Goal: Answer question/provide support

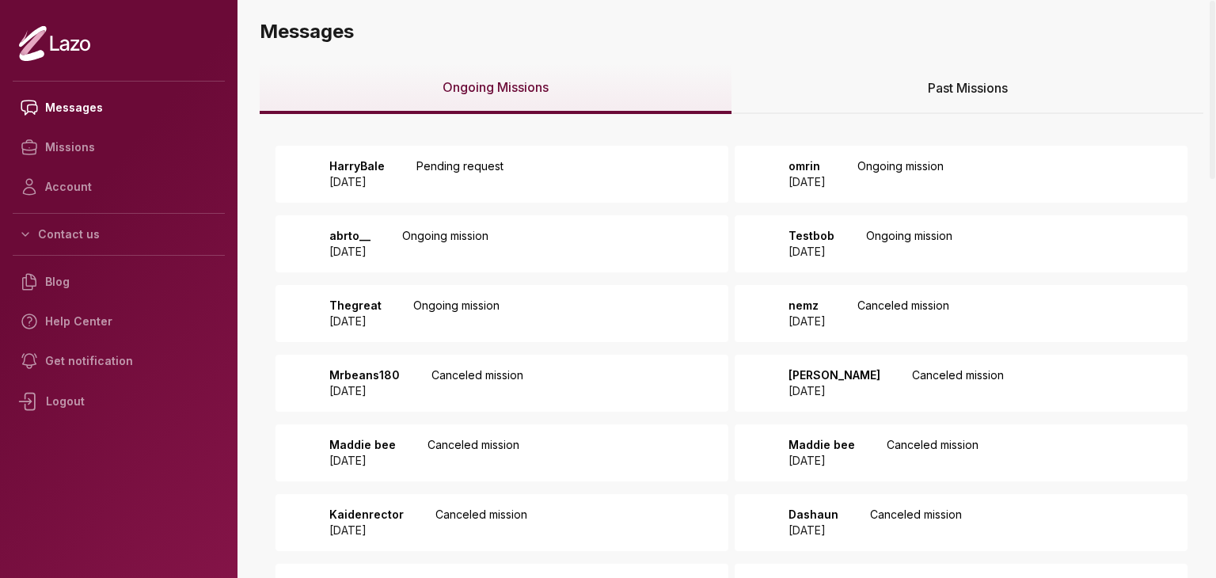
click at [431, 181] on div "HarryBale 2025 August 12 Pending request" at bounding box center [412, 174] width 184 height 32
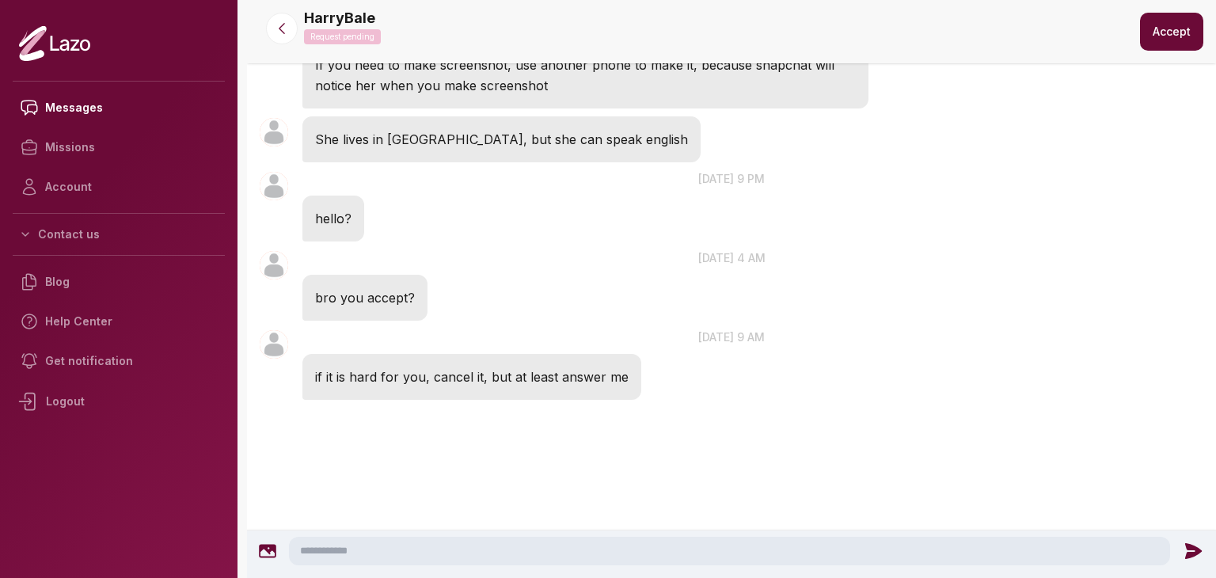
scroll to position [210, 0]
click at [526, 549] on textarea at bounding box center [729, 551] width 881 height 29
type textarea "**********"
click at [1192, 549] on icon at bounding box center [1197, 551] width 17 height 16
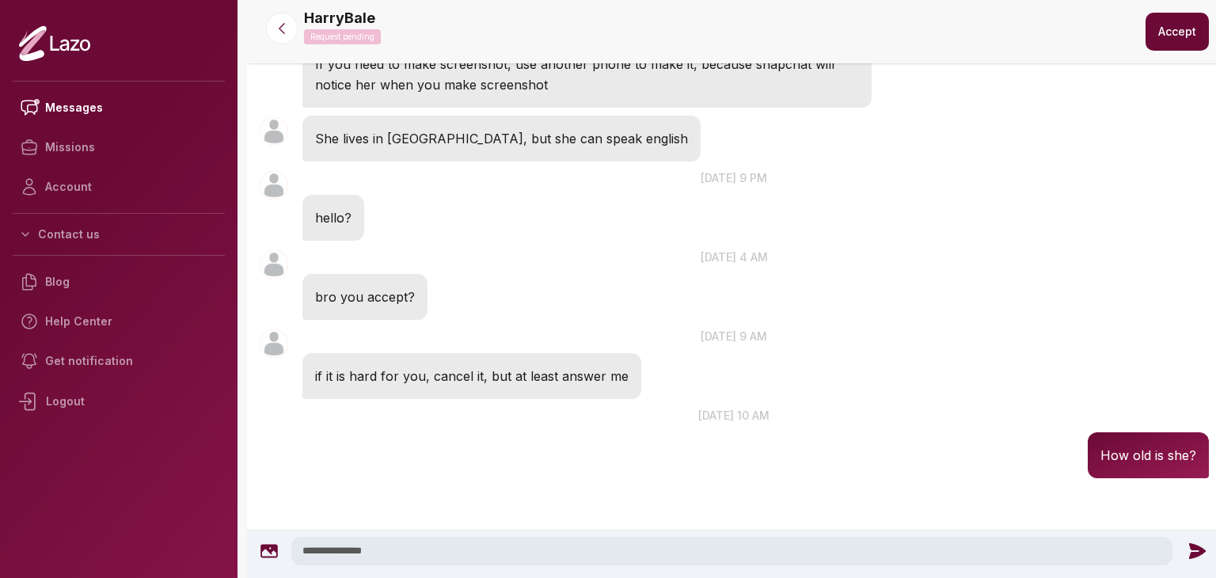
scroll to position [241, 0]
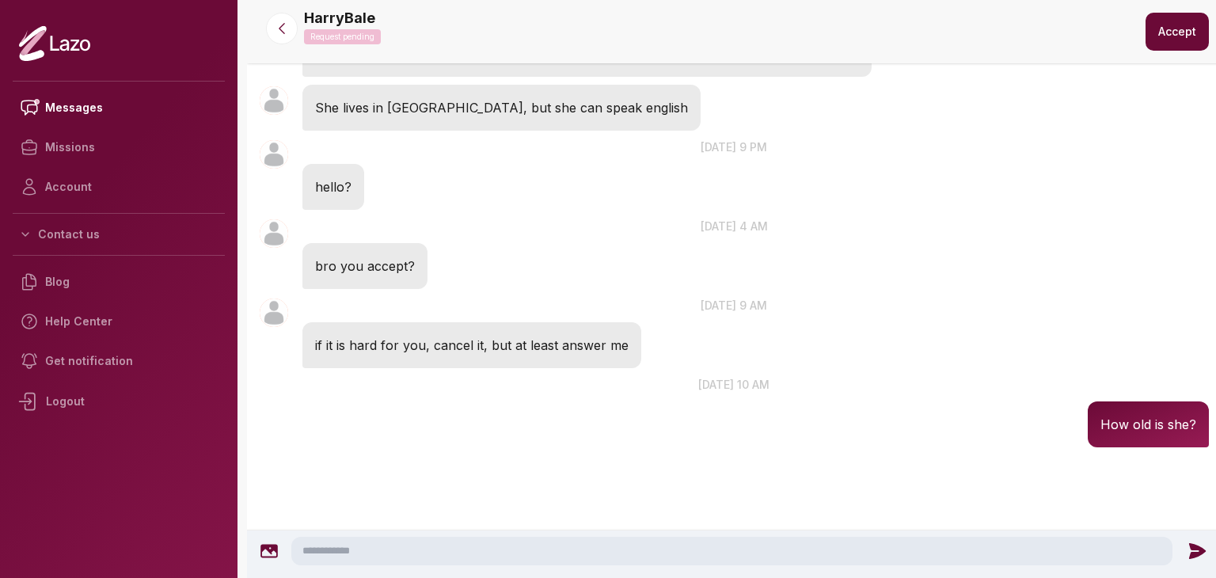
click at [1184, 29] on button "Accept" at bounding box center [1177, 32] width 63 height 38
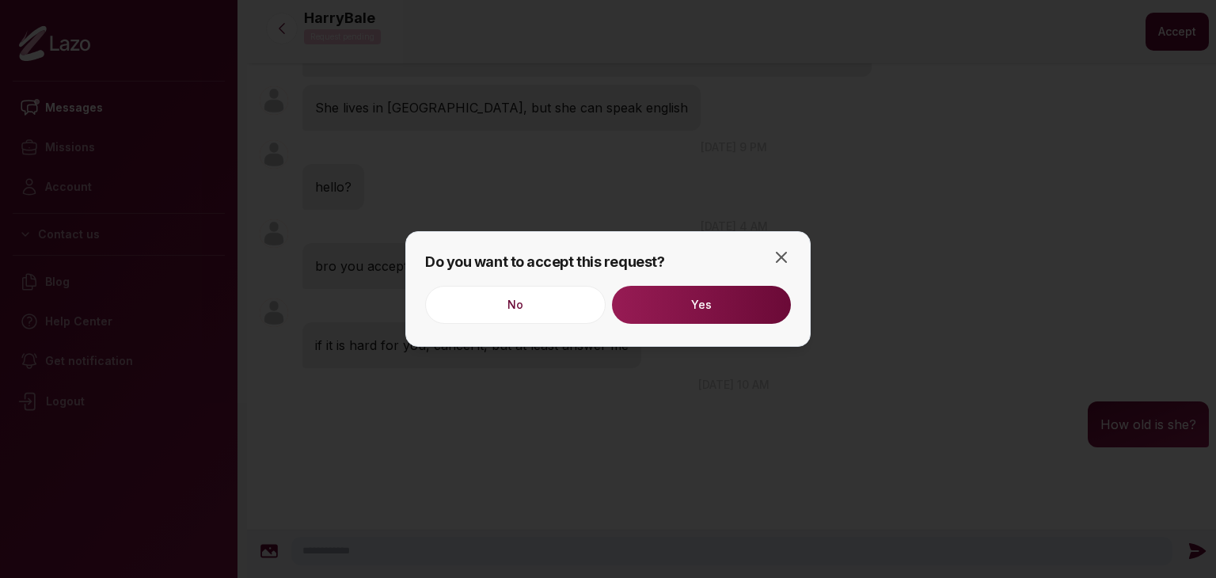
click at [765, 305] on button "Yes" at bounding box center [701, 305] width 179 height 38
click at [797, 257] on div "Do you want to accept this request? No Yes Close" at bounding box center [607, 289] width 405 height 116
click at [788, 257] on icon "button" at bounding box center [781, 257] width 19 height 19
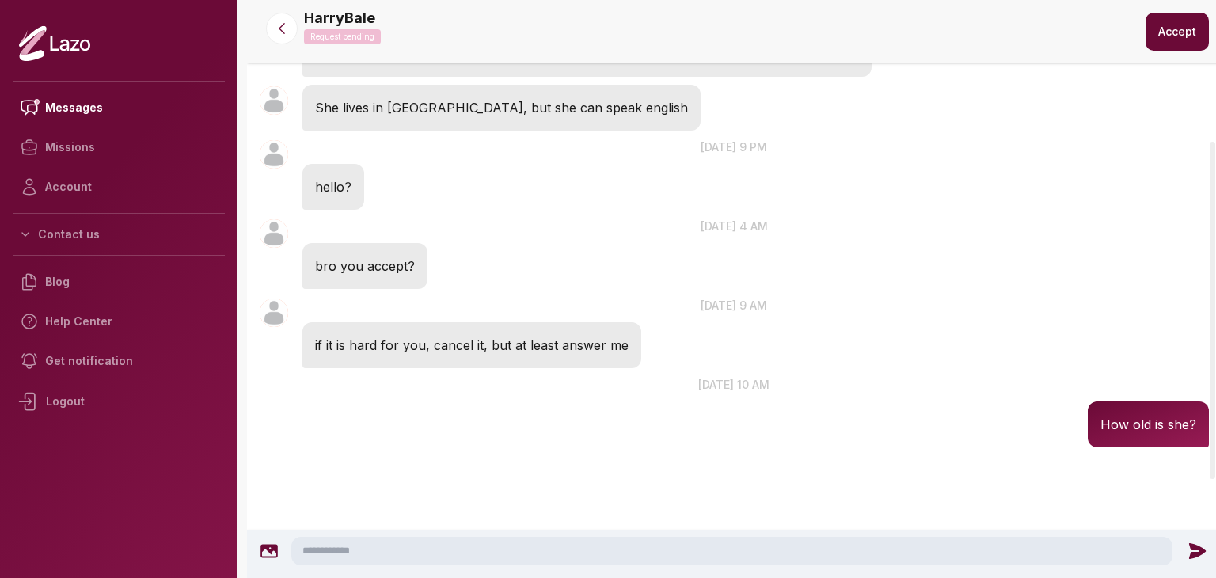
click at [261, 23] on div at bounding box center [281, 29] width 57 height 32
click at [272, 27] on button at bounding box center [282, 29] width 32 height 32
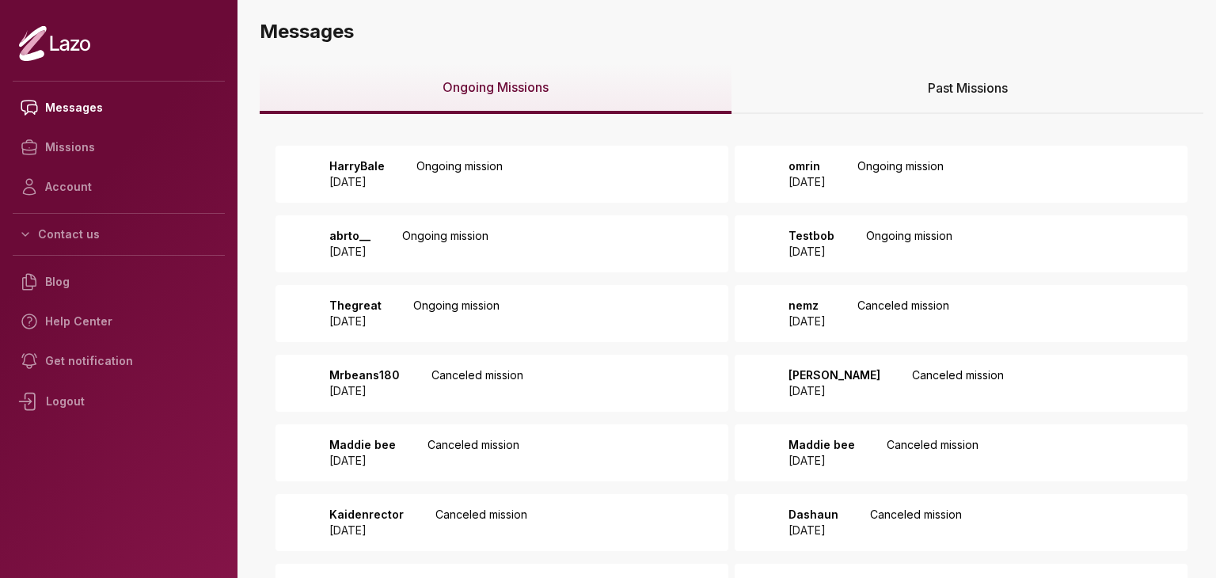
click at [874, 167] on div "omrin 2025 August 09 Ongoing mission" at bounding box center [861, 174] width 165 height 32
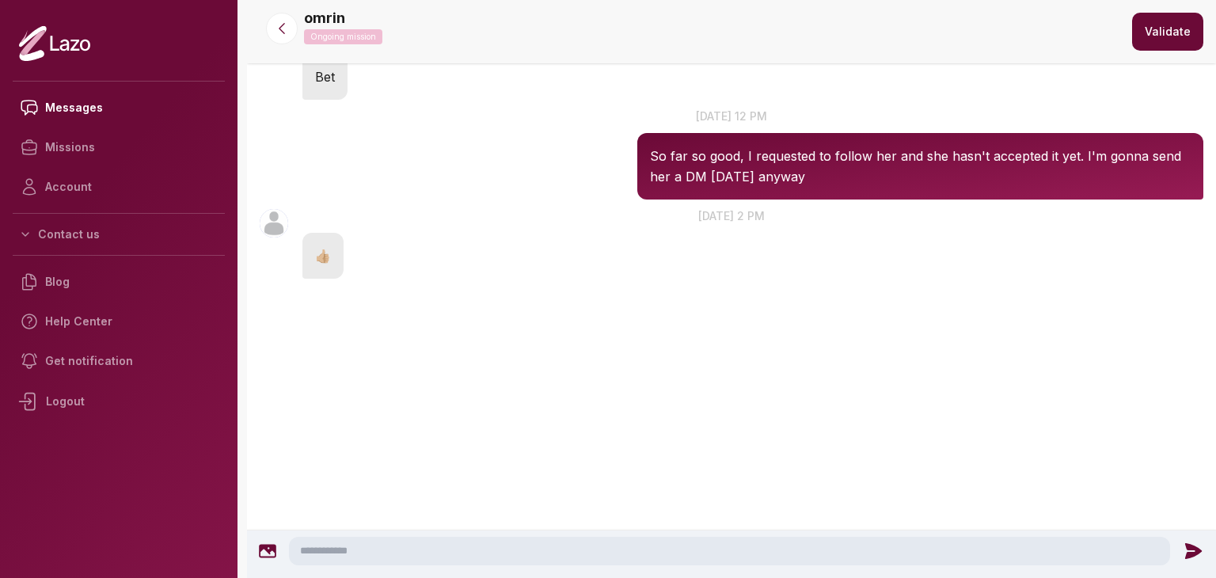
scroll to position [610, 0]
click at [515, 548] on textarea at bounding box center [729, 551] width 881 height 29
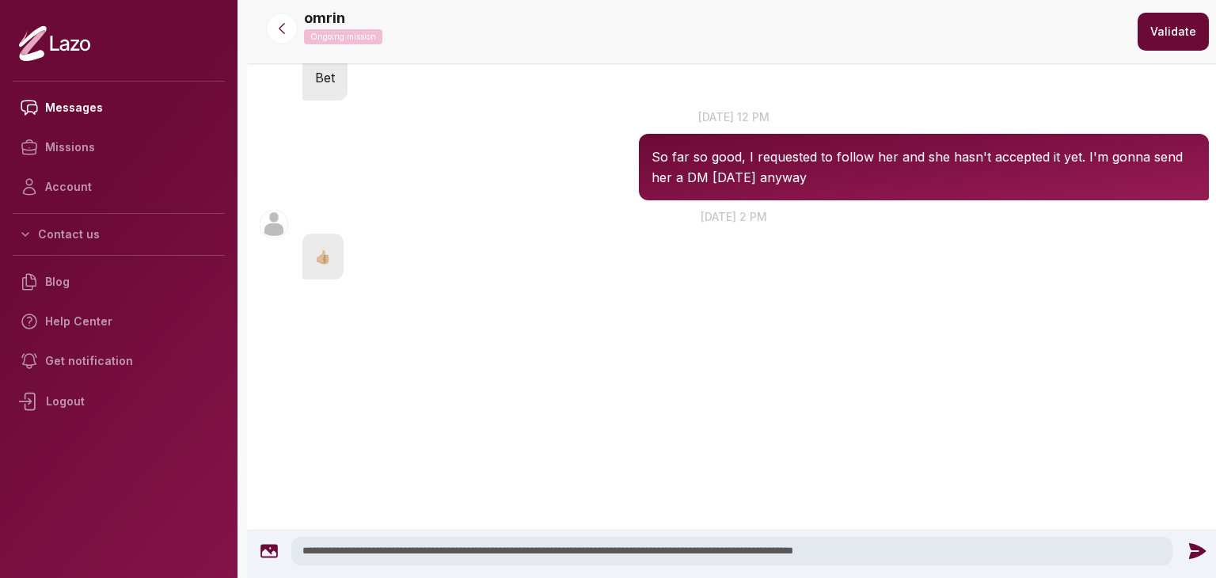
type textarea "**********"
click at [1196, 554] on icon at bounding box center [1197, 551] width 17 height 16
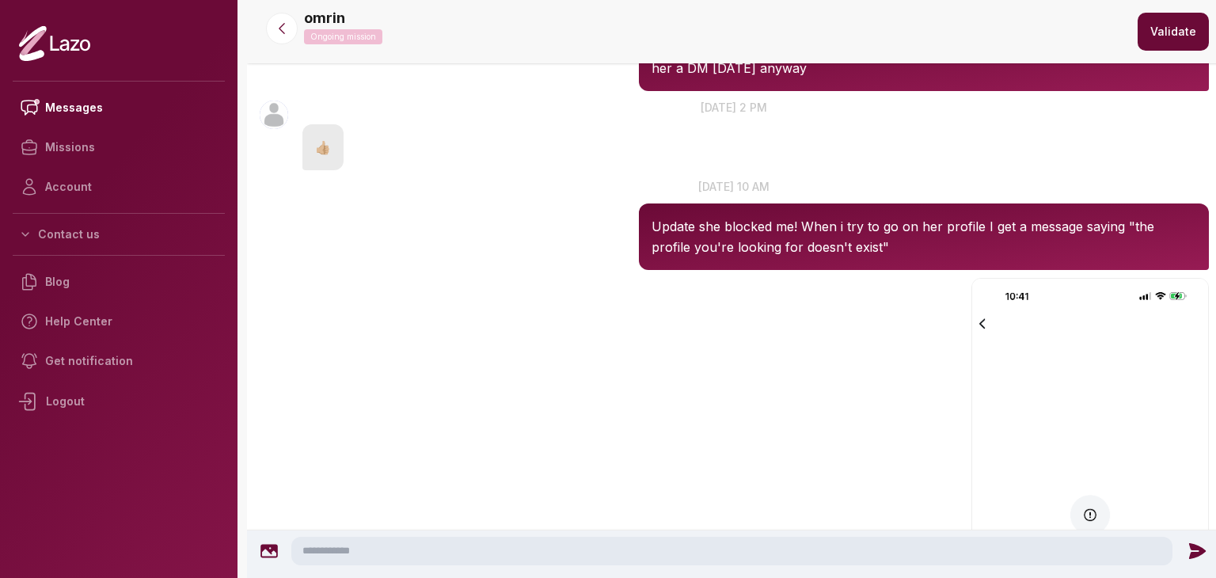
scroll to position [733, 0]
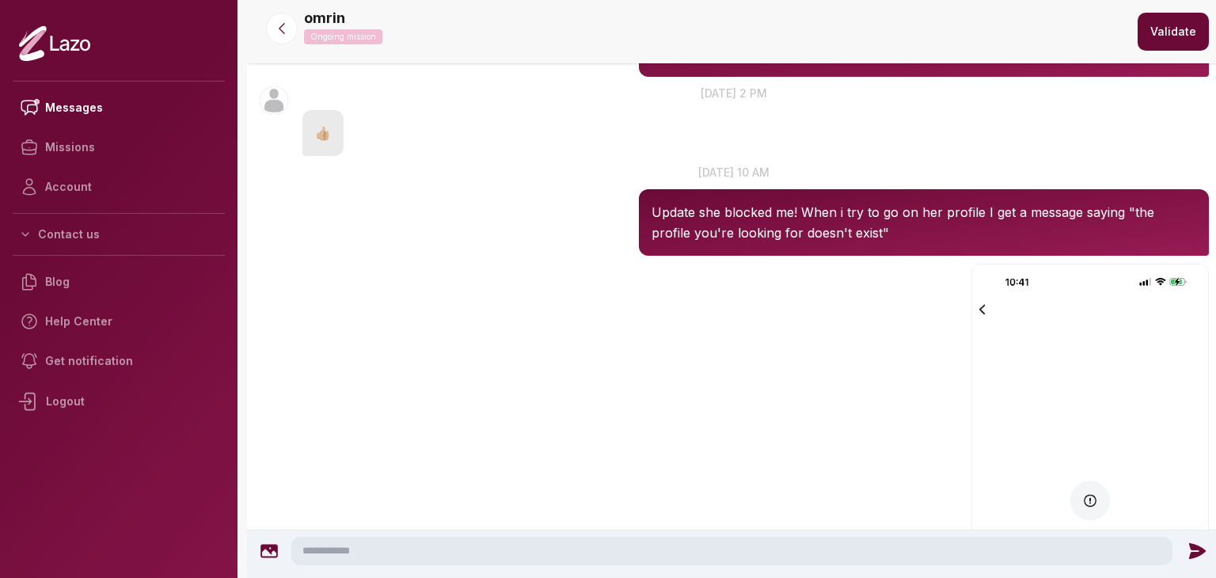
click at [287, 44] on div at bounding box center [281, 29] width 57 height 32
click at [285, 40] on button at bounding box center [282, 29] width 32 height 32
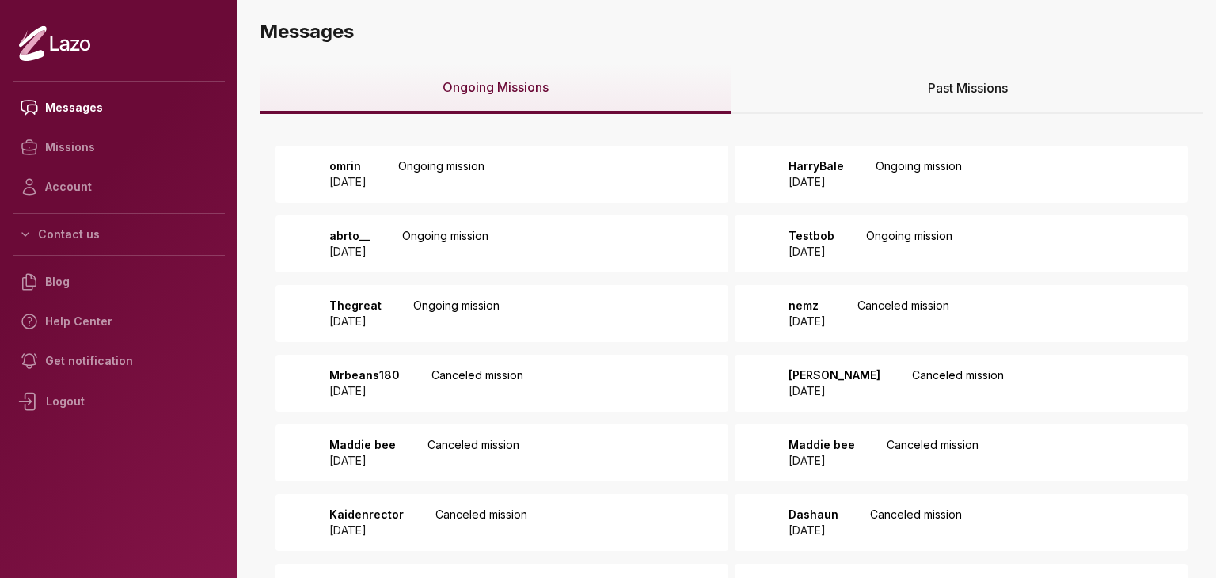
click at [673, 241] on div "abrto__ [DATE] Ongoing mission" at bounding box center [502, 243] width 453 height 57
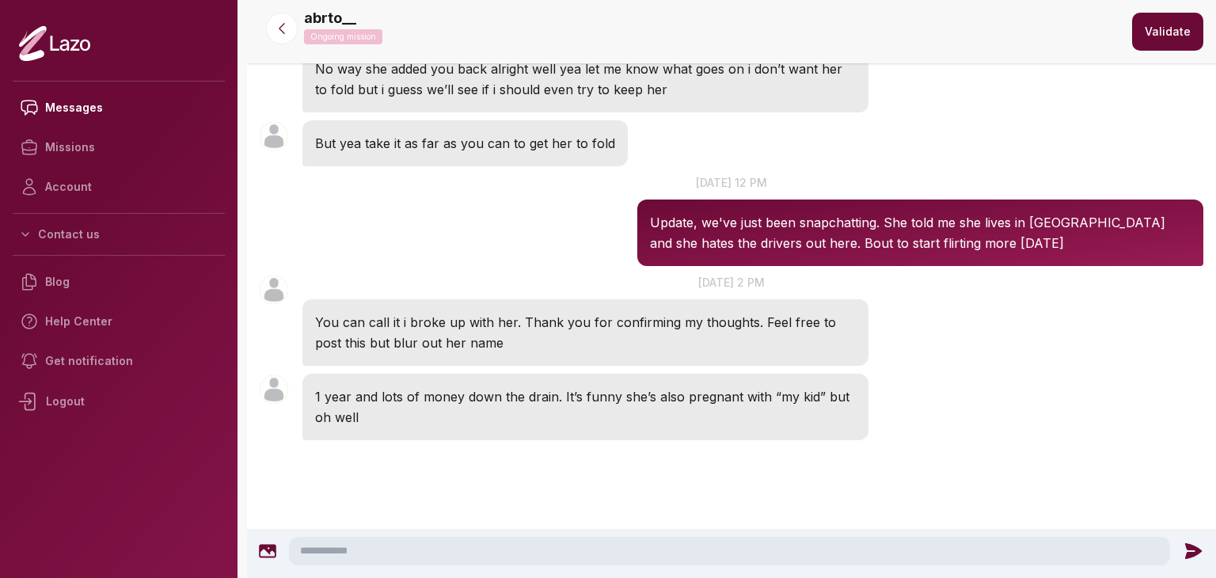
scroll to position [743, 0]
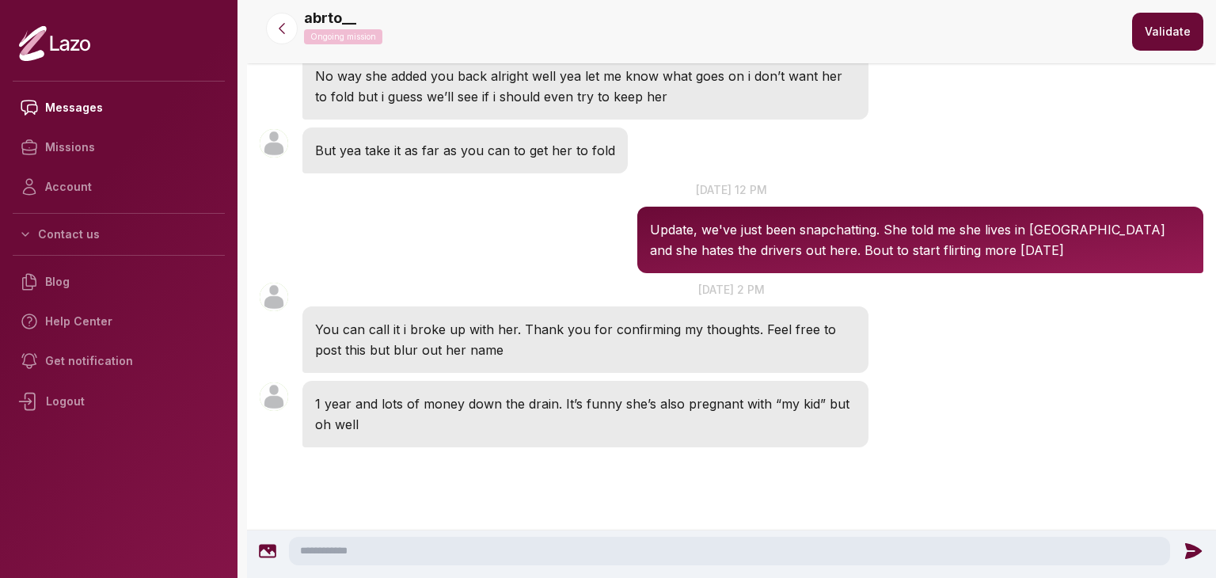
click at [588, 556] on textarea at bounding box center [729, 551] width 881 height 29
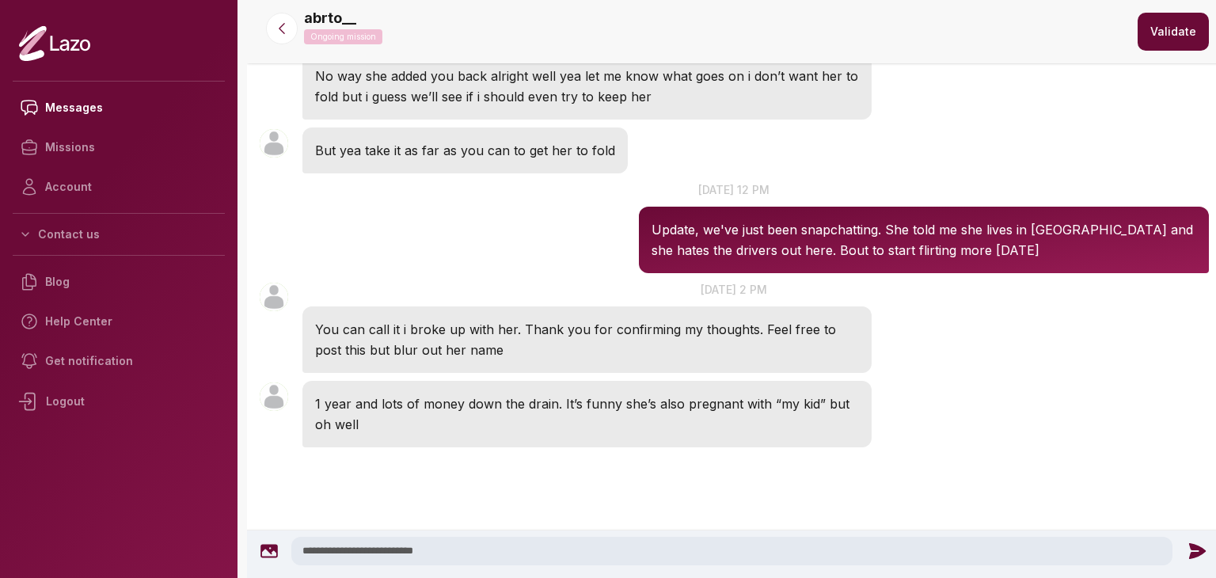
type textarea "**********"
click at [1174, 545] on div "**********" at bounding box center [734, 551] width 961 height 29
click at [1187, 546] on icon at bounding box center [1197, 551] width 21 height 21
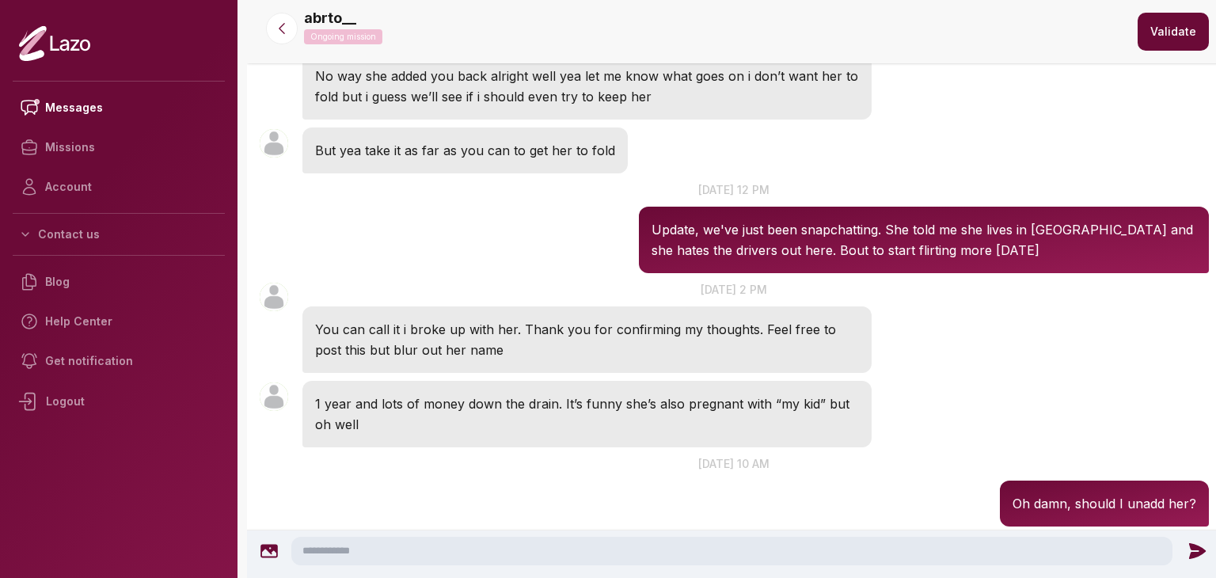
scroll to position [822, 0]
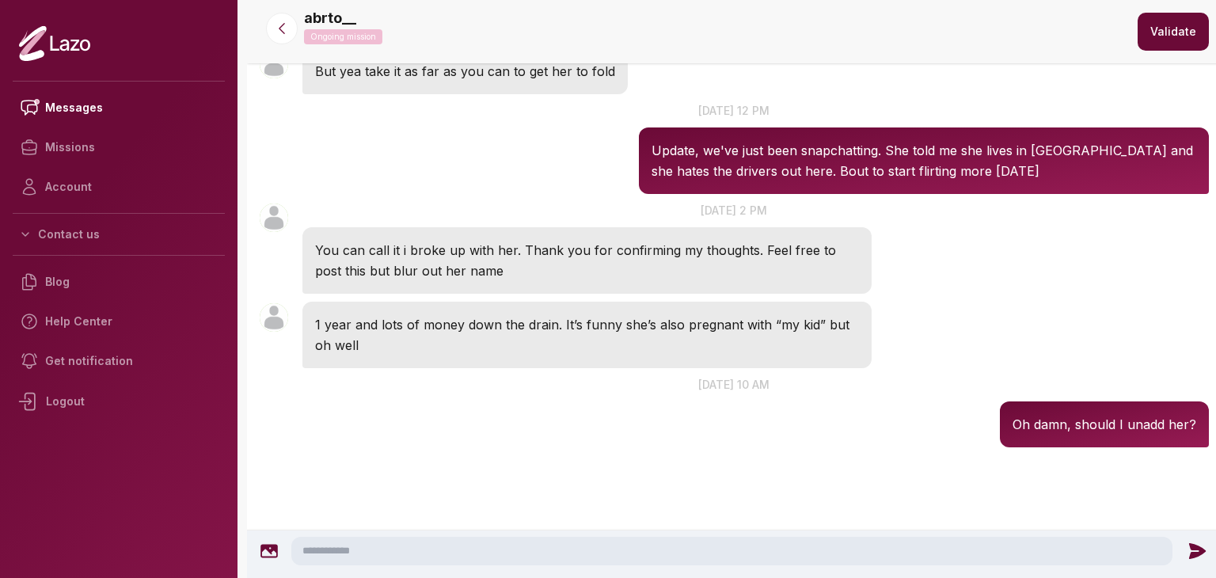
click at [274, 39] on button at bounding box center [282, 29] width 32 height 32
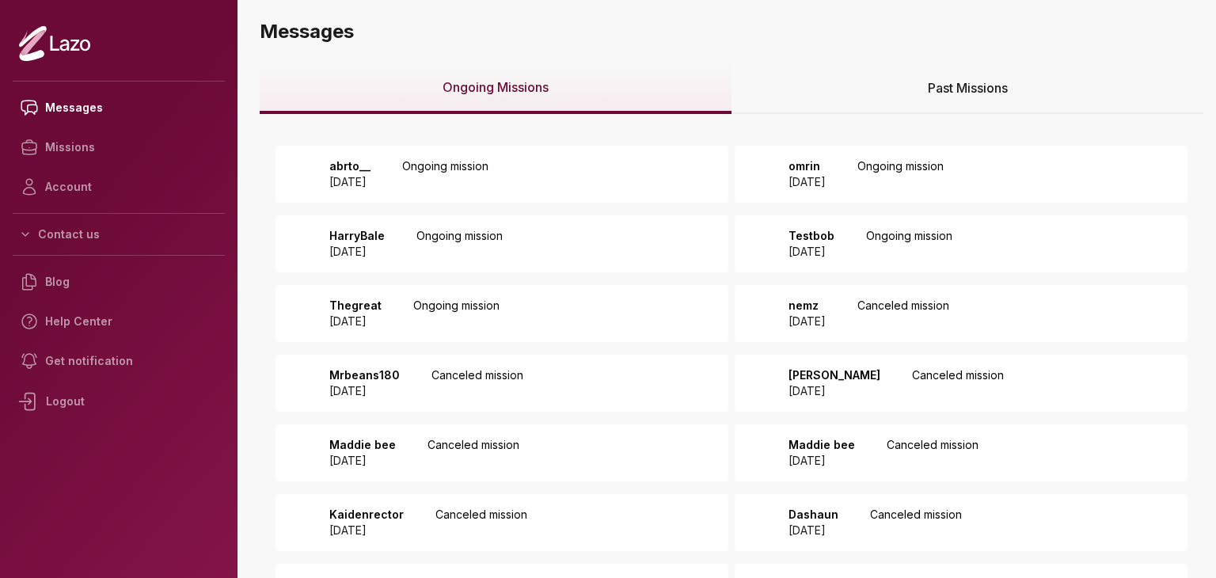
click at [945, 245] on p "Ongoing mission" at bounding box center [909, 244] width 86 height 32
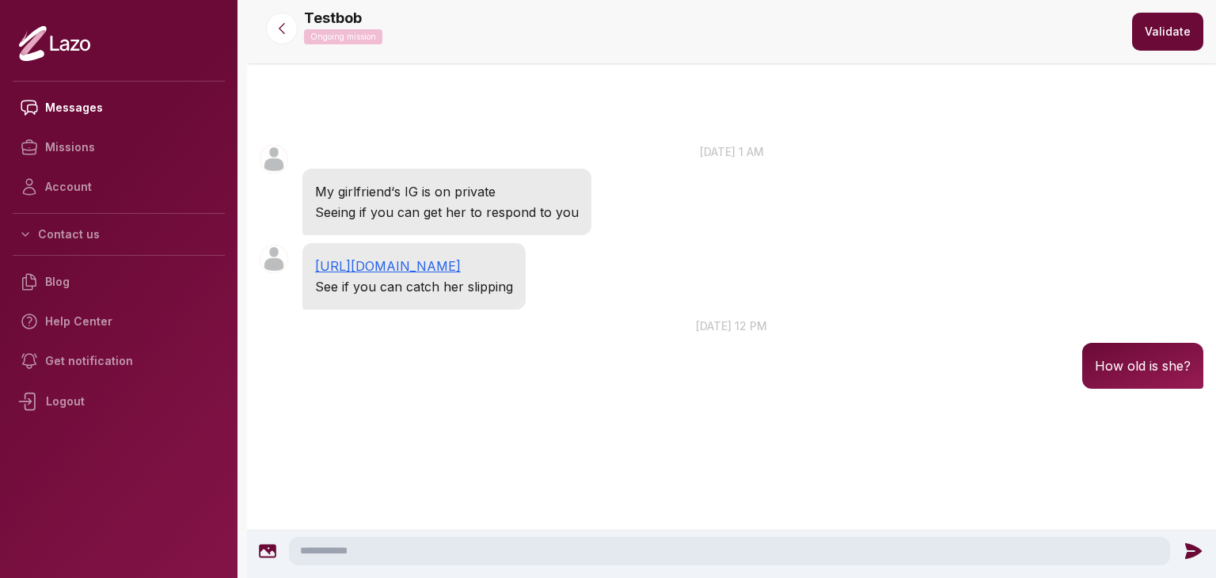
click at [282, 28] on icon at bounding box center [282, 29] width 16 height 16
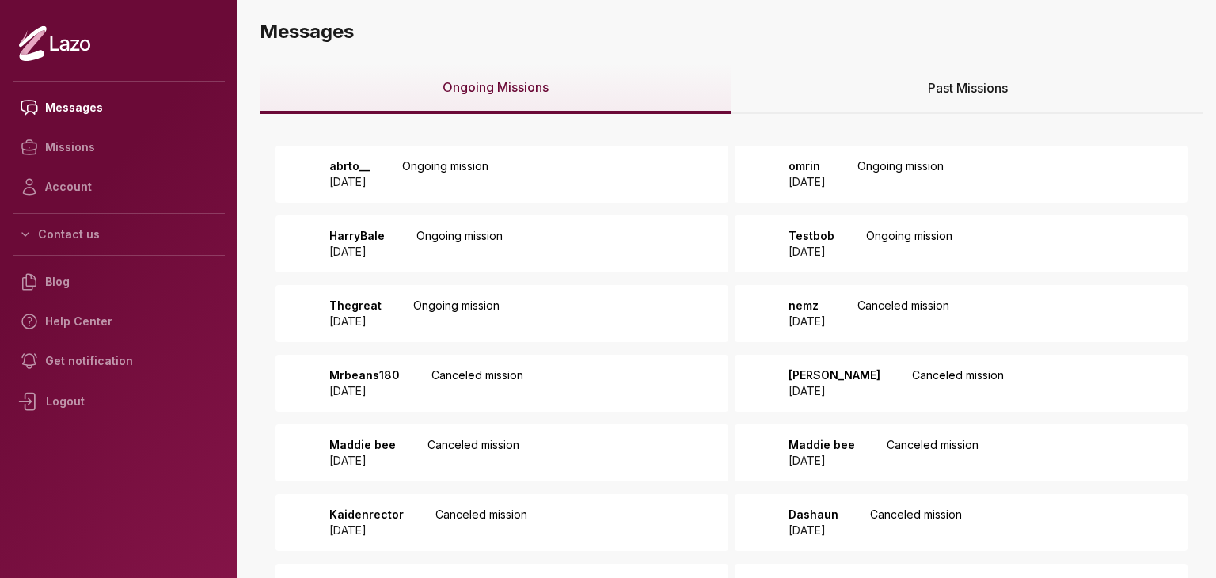
click at [595, 314] on div "Thegreat 2025 August 11 Ongoing mission" at bounding box center [502, 313] width 453 height 57
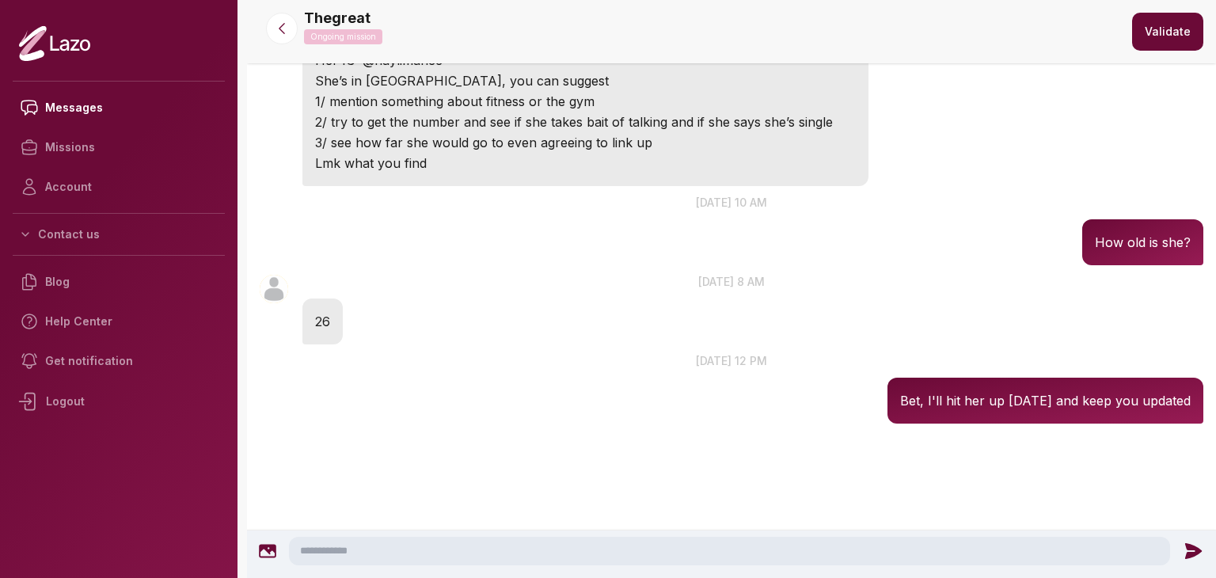
scroll to position [149, 0]
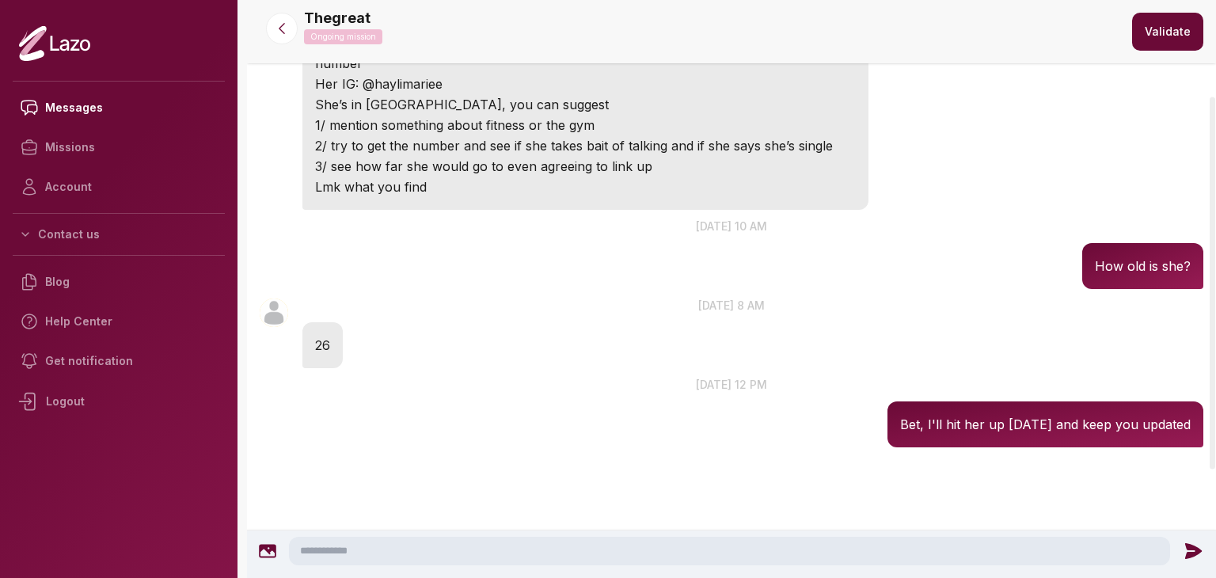
click at [367, 549] on textarea at bounding box center [729, 551] width 881 height 29
type textarea "*"
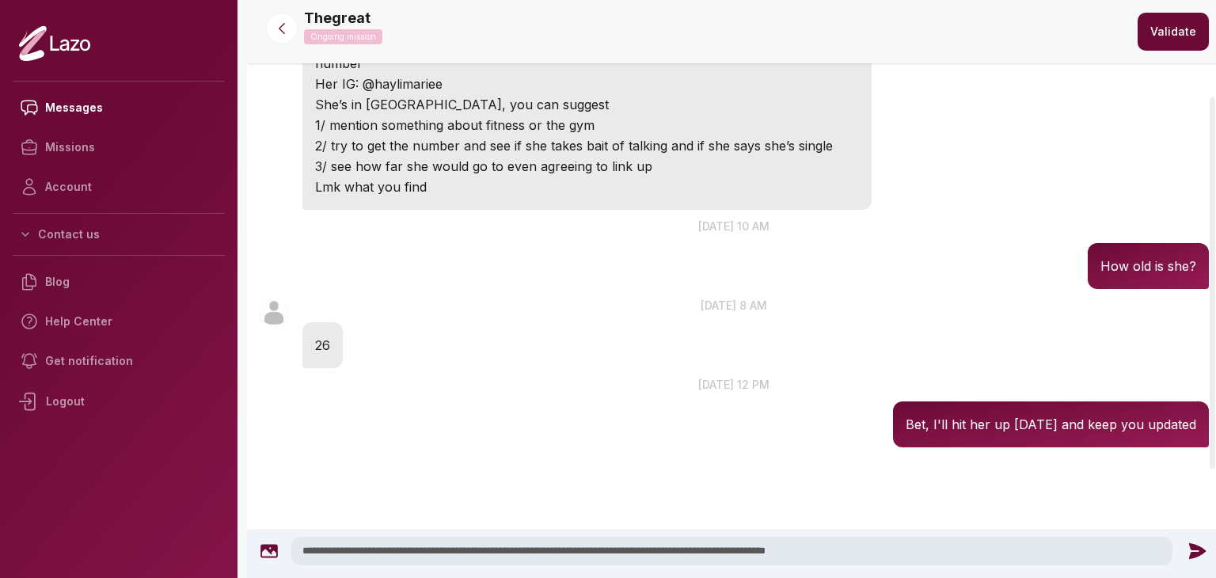
type textarea "**********"
click at [1189, 550] on icon at bounding box center [1197, 551] width 21 height 21
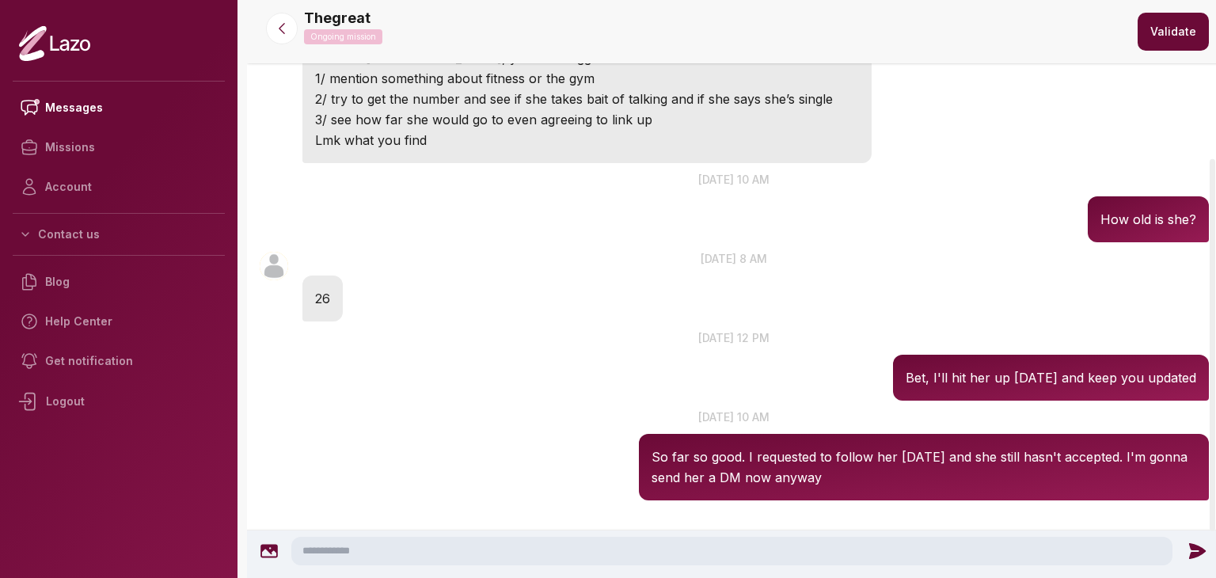
scroll to position [249, 0]
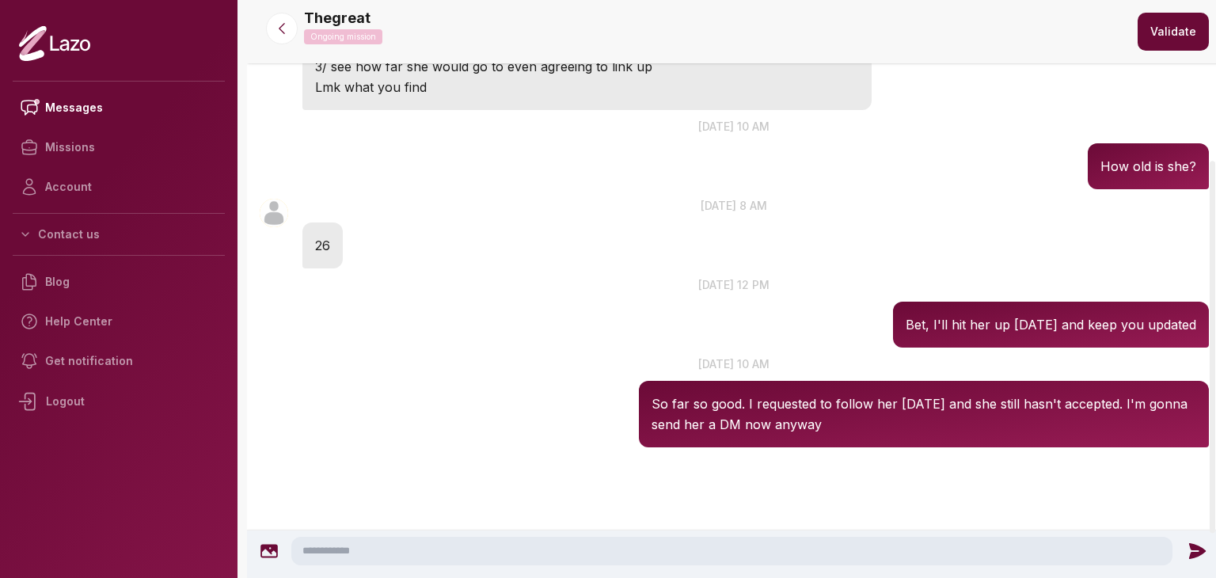
click at [297, 31] on button at bounding box center [282, 29] width 32 height 32
